Goal: Browse casually

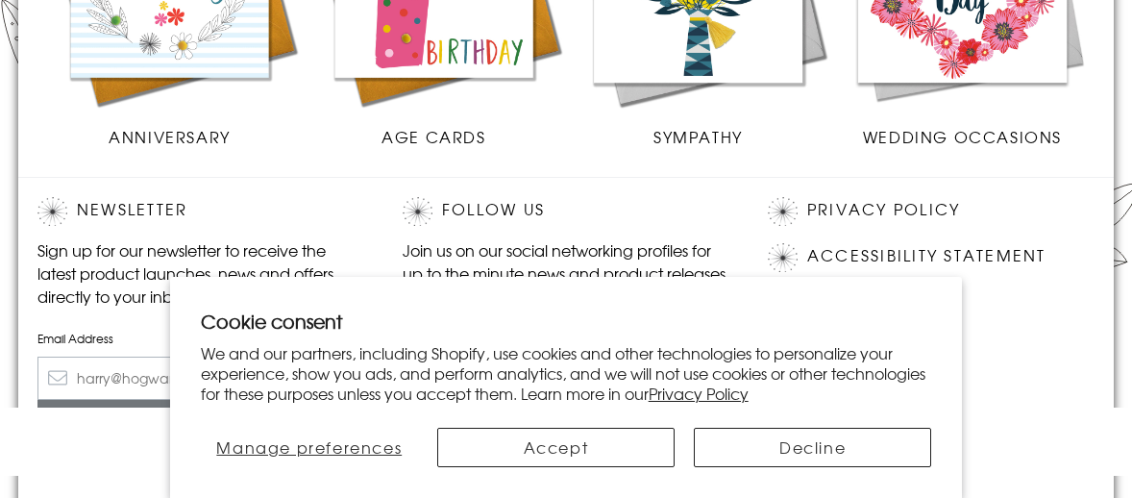
scroll to position [1165, 0]
